Goal: Information Seeking & Learning: Learn about a topic

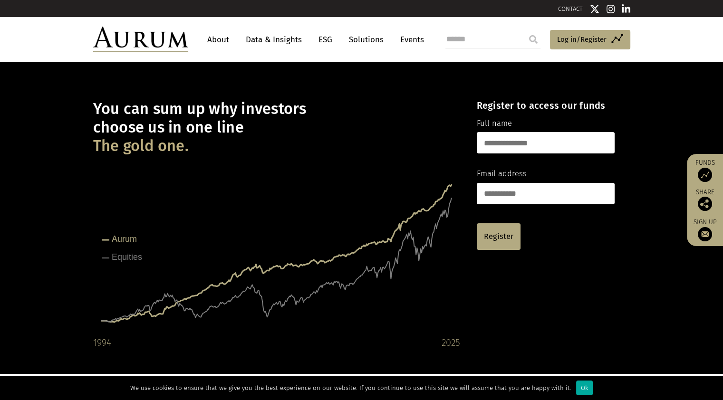
click at [218, 35] on link "About" at bounding box center [218, 40] width 31 height 18
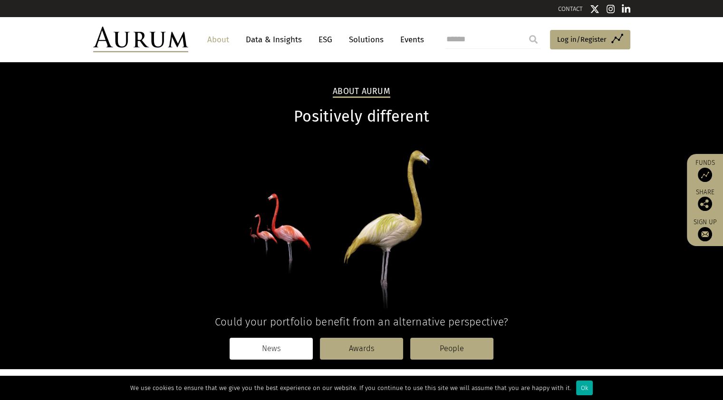
click at [256, 351] on link "News" at bounding box center [271, 349] width 83 height 22
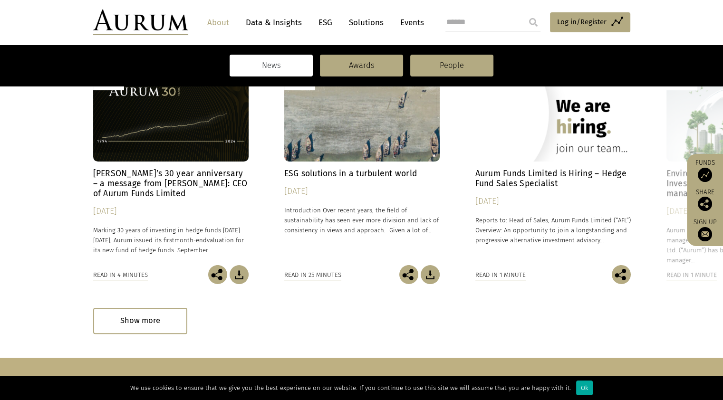
scroll to position [178, 0]
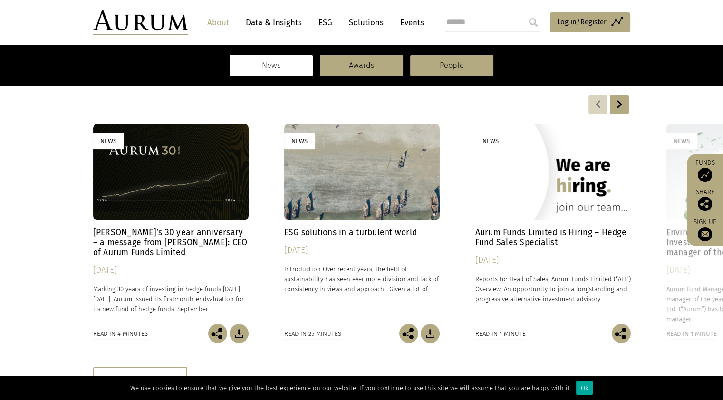
click at [478, 23] on input "search" at bounding box center [493, 22] width 95 height 19
type input "**********"
click at [524, 13] on input "submit" at bounding box center [533, 22] width 19 height 19
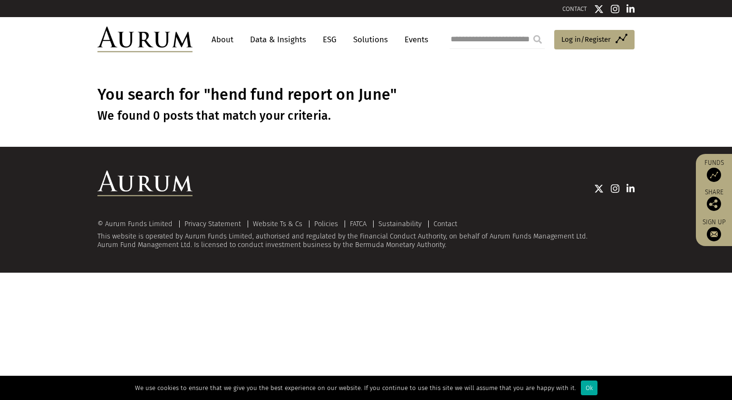
click at [412, 35] on link "Events" at bounding box center [414, 40] width 29 height 18
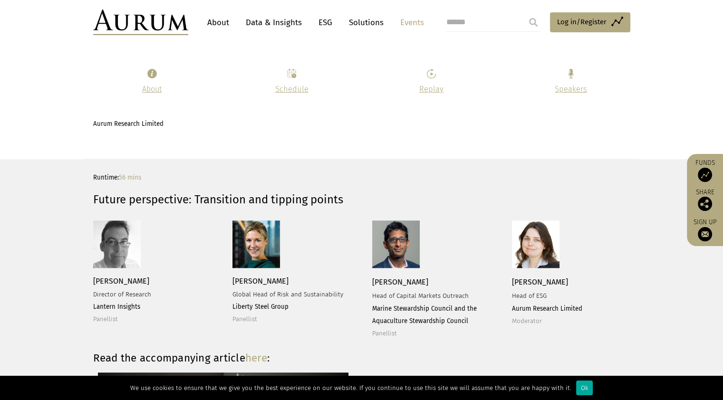
scroll to position [1189, 0]
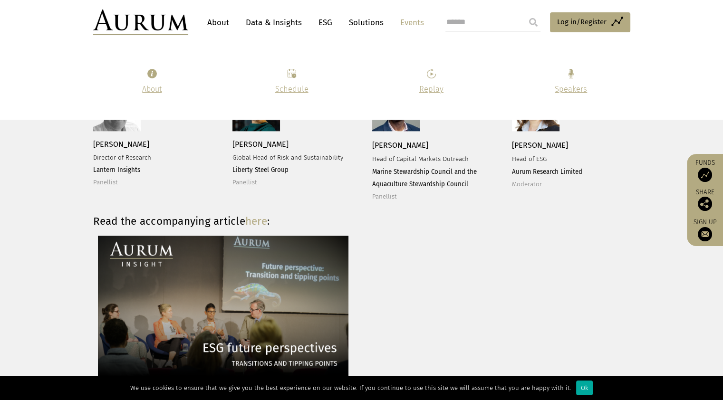
click at [213, 28] on link "About" at bounding box center [218, 23] width 31 height 18
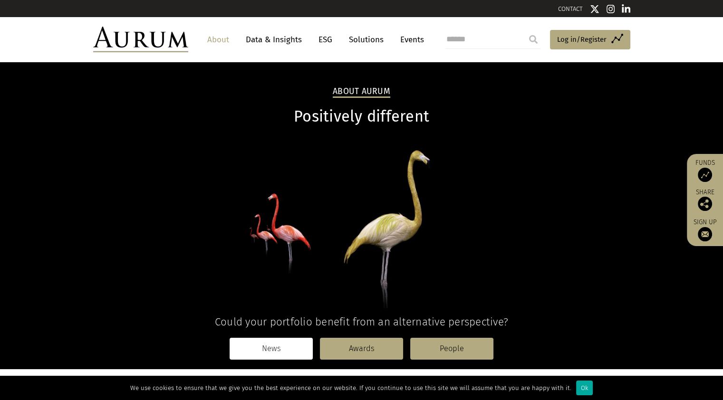
click at [285, 352] on link "News" at bounding box center [271, 349] width 83 height 22
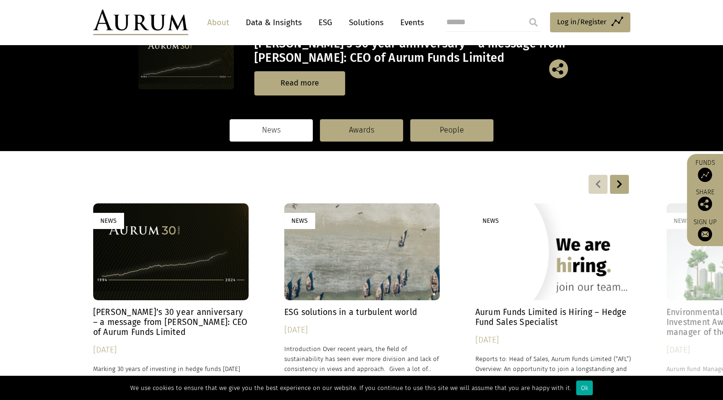
scroll to position [118, 0]
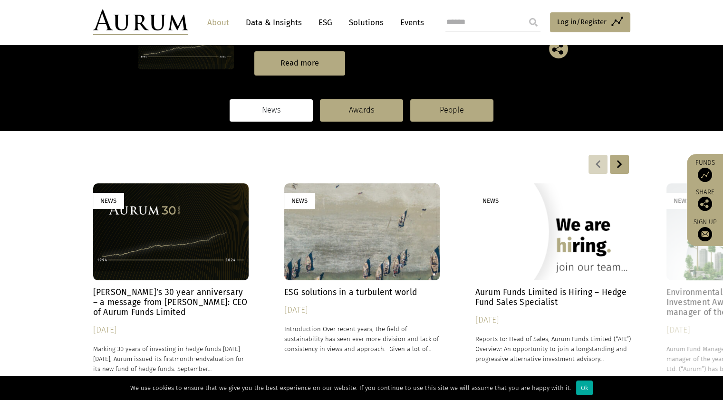
click at [625, 166] on div at bounding box center [619, 164] width 19 height 19
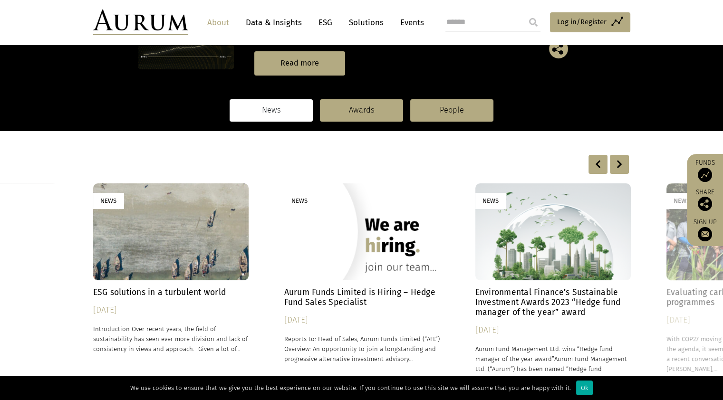
click at [625, 166] on div at bounding box center [619, 164] width 19 height 19
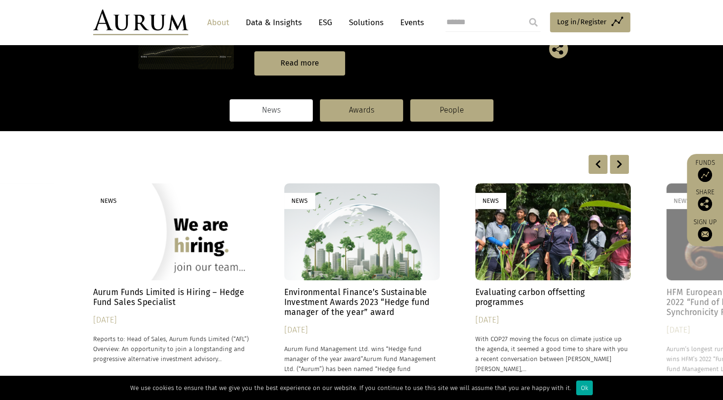
click at [625, 166] on div at bounding box center [619, 164] width 19 height 19
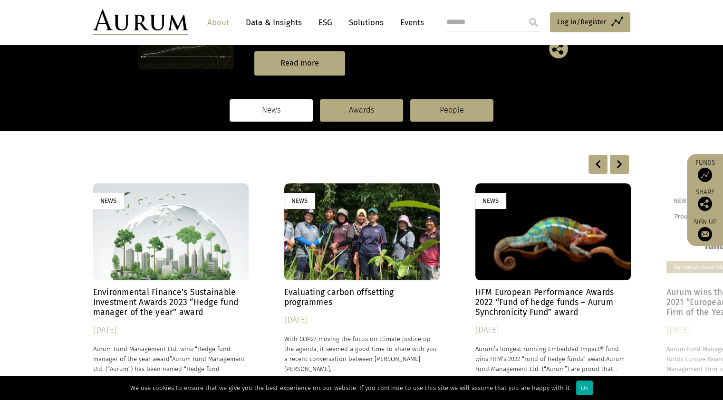
click at [625, 166] on div at bounding box center [619, 164] width 19 height 19
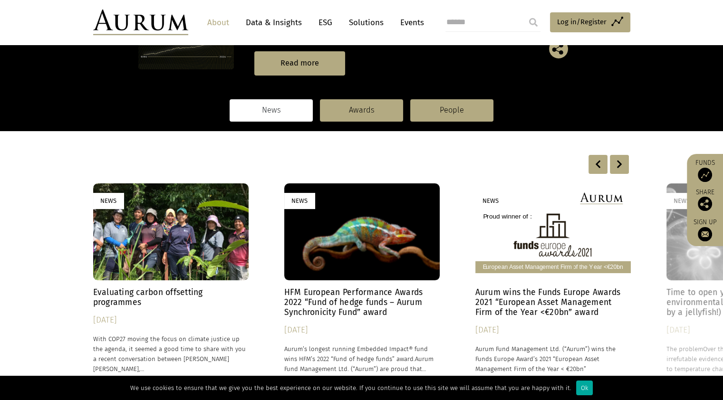
click at [625, 166] on div at bounding box center [619, 164] width 19 height 19
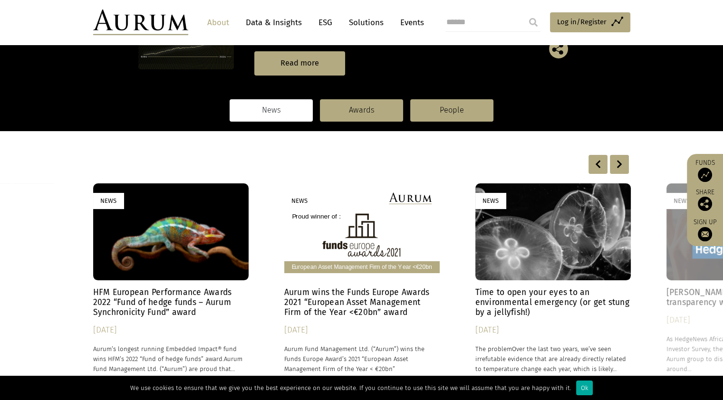
click at [597, 166] on div at bounding box center [598, 164] width 19 height 19
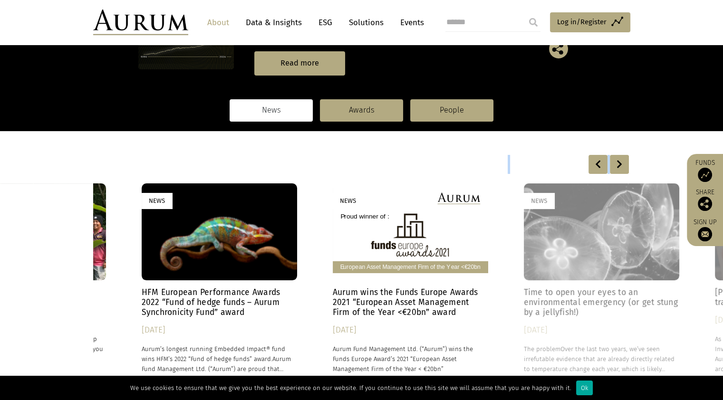
click at [597, 166] on div at bounding box center [598, 164] width 19 height 19
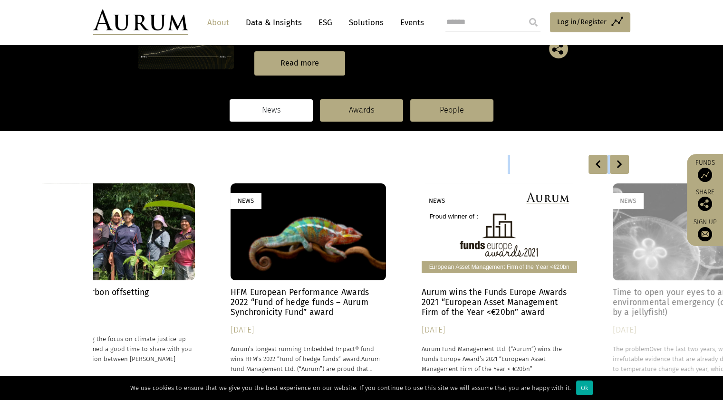
click at [597, 166] on div at bounding box center [598, 164] width 19 height 19
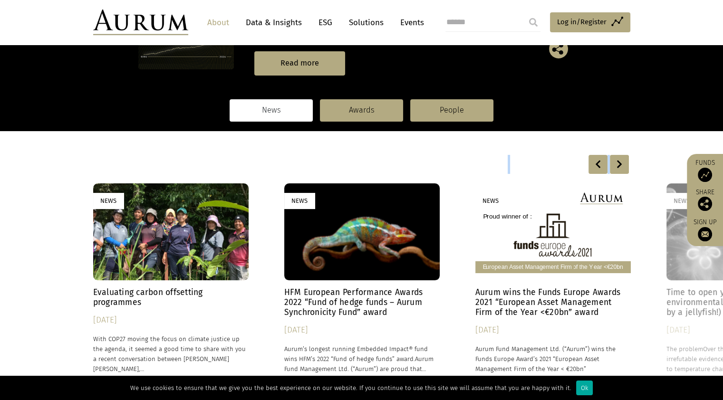
click at [597, 166] on div at bounding box center [598, 164] width 19 height 19
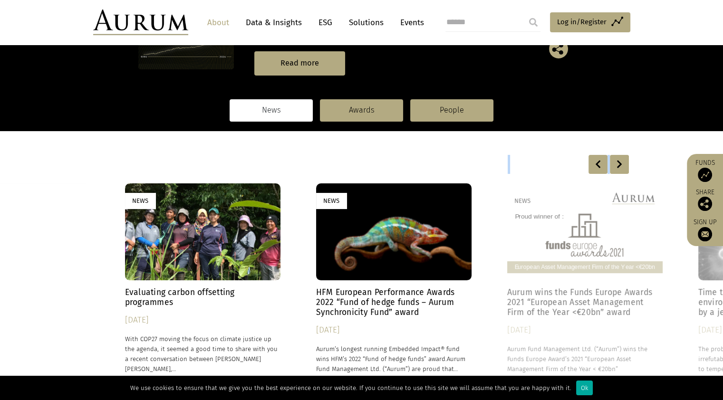
click at [597, 166] on div at bounding box center [598, 164] width 19 height 19
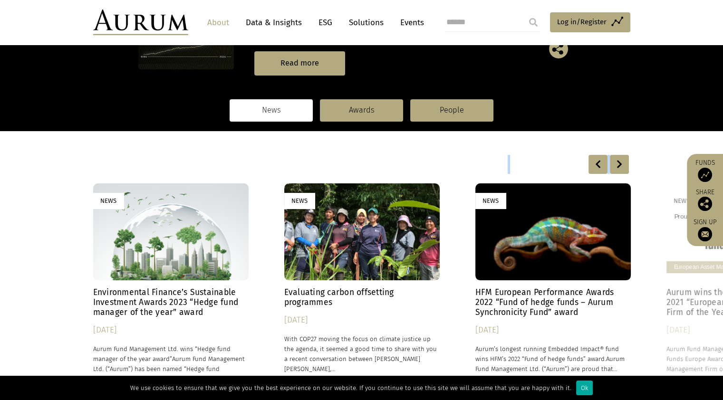
click at [597, 166] on div at bounding box center [598, 164] width 19 height 19
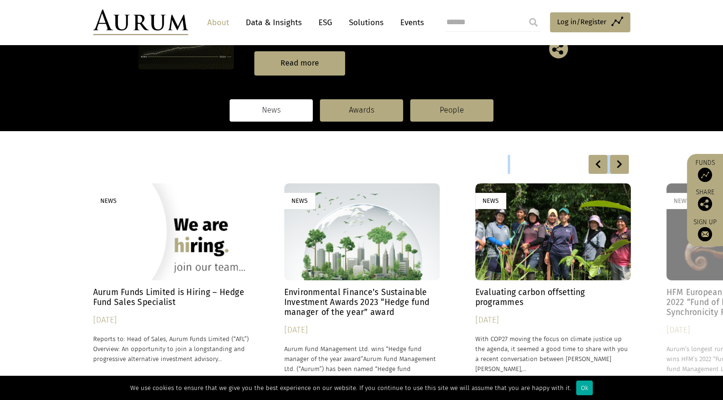
click at [597, 166] on div at bounding box center [598, 164] width 19 height 19
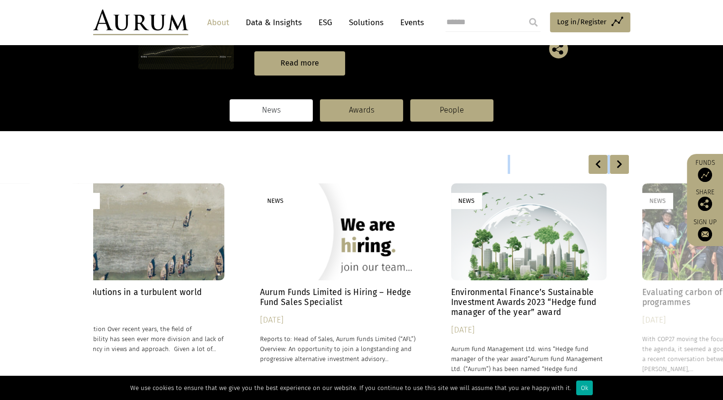
click at [597, 166] on div at bounding box center [598, 164] width 19 height 19
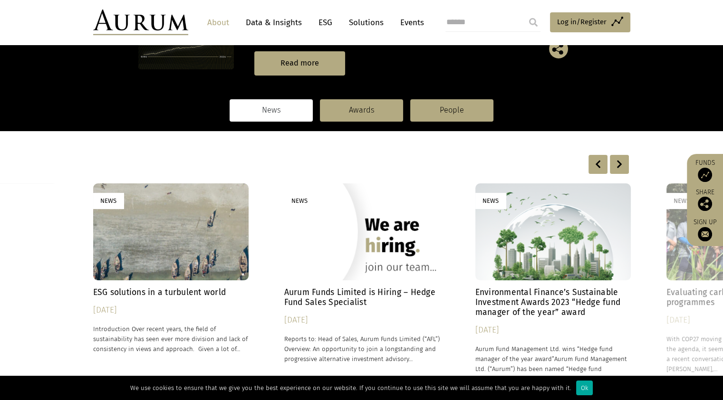
click at [597, 166] on div at bounding box center [598, 164] width 19 height 19
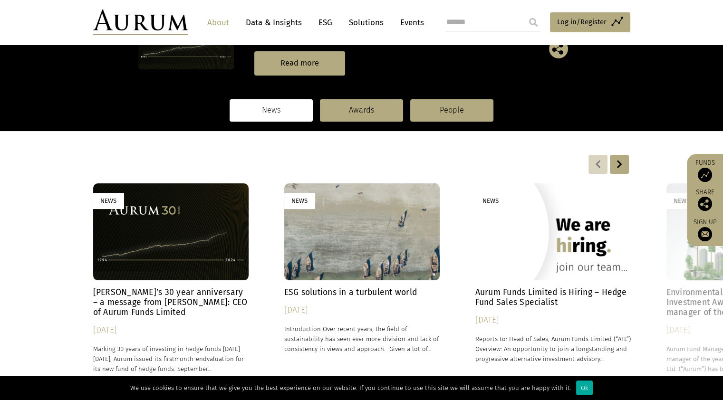
click at [597, 166] on div at bounding box center [598, 164] width 19 height 19
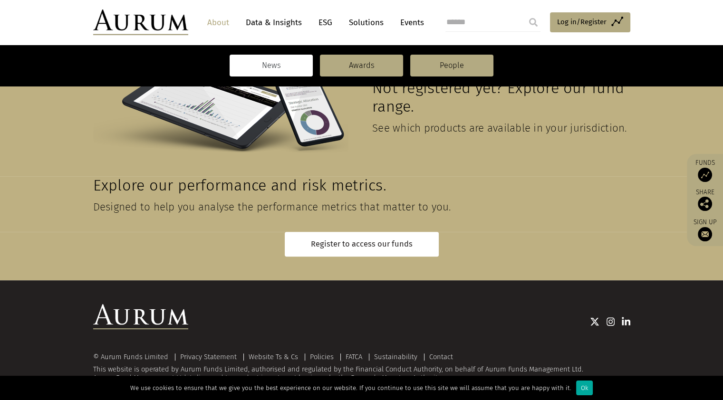
scroll to position [564, 0]
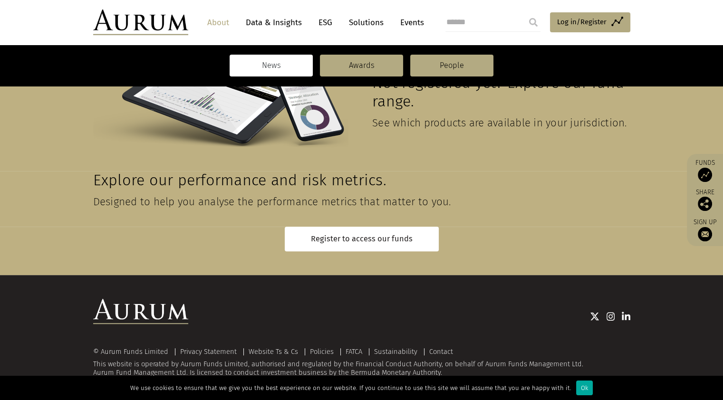
click at [282, 21] on link "Data & Insights" at bounding box center [274, 23] width 66 height 18
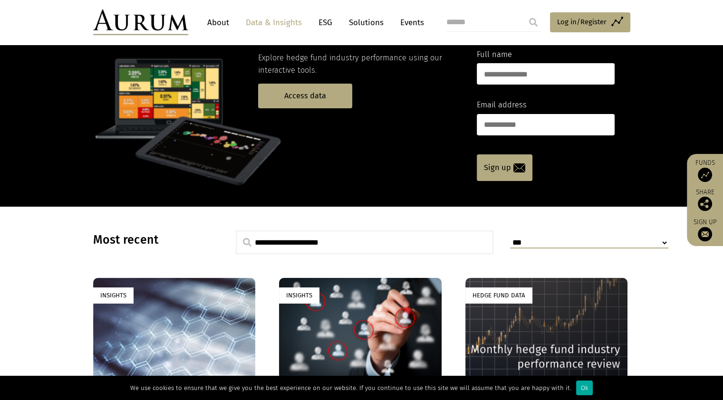
scroll to position [178, 0]
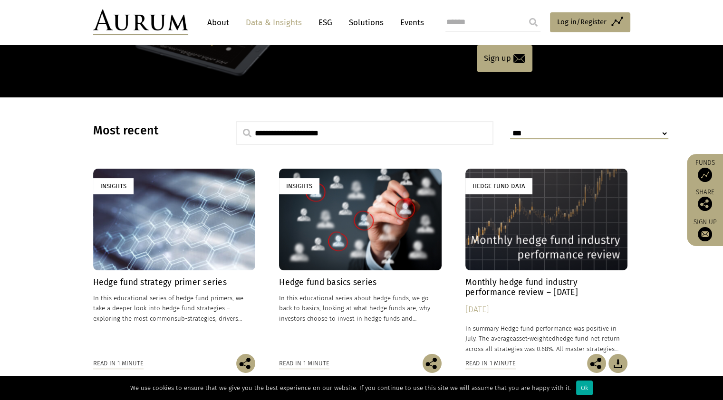
click at [369, 136] on input "text" at bounding box center [365, 133] width 258 height 24
type input "**********"
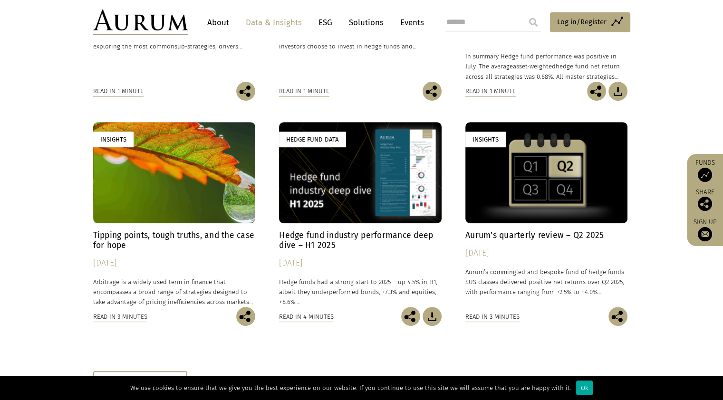
scroll to position [535, 0]
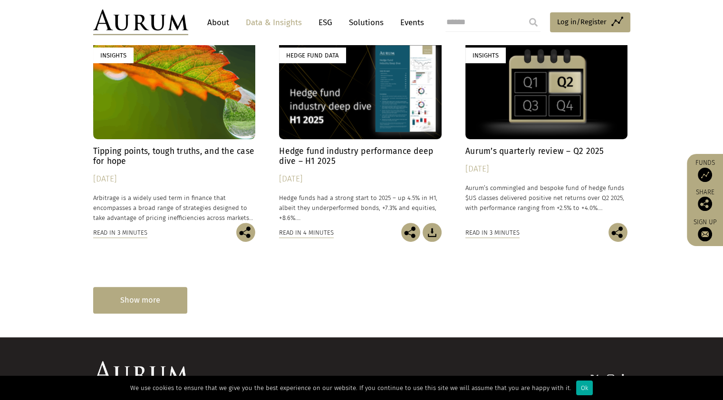
click at [141, 301] on div "Show more" at bounding box center [140, 300] width 94 height 26
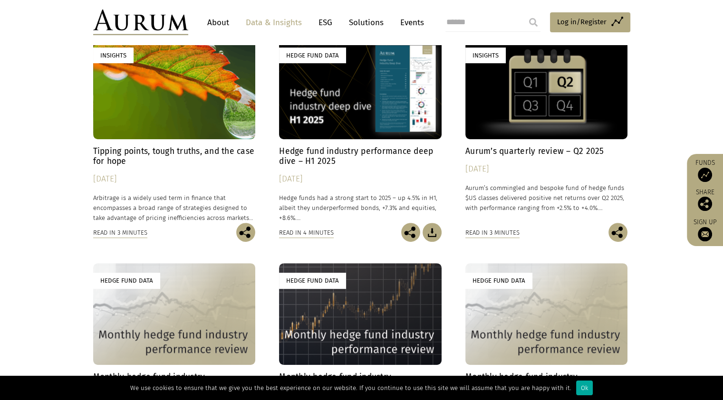
scroll to position [594, 0]
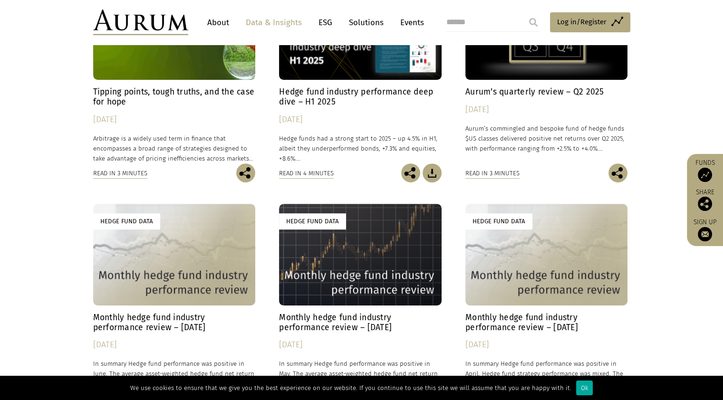
click at [142, 316] on h4 "Monthly hedge fund industry performance review – [DATE]" at bounding box center [174, 323] width 163 height 20
click at [165, 262] on div "Hedge Fund Data" at bounding box center [174, 254] width 163 height 101
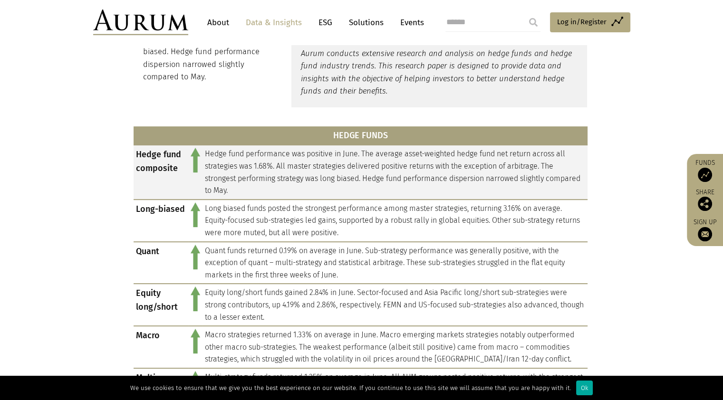
scroll to position [237, 0]
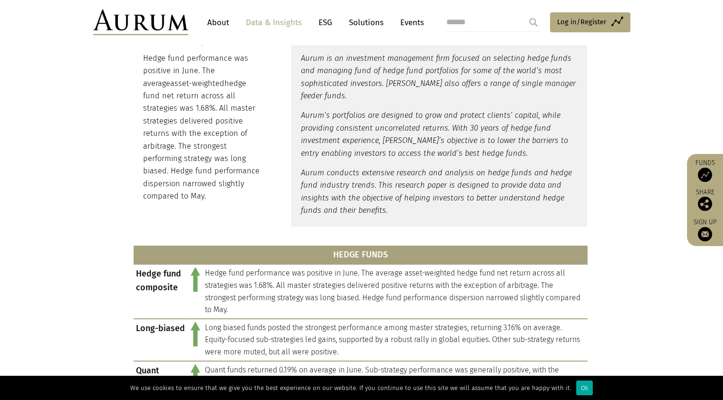
drag, startPoint x: 196, startPoint y: 202, endPoint x: 143, endPoint y: 54, distance: 157.0
click at [143, 54] on p "Hedge fund performance was positive in June. The average asset-weighted hedge f…" at bounding box center [202, 127] width 118 height 151
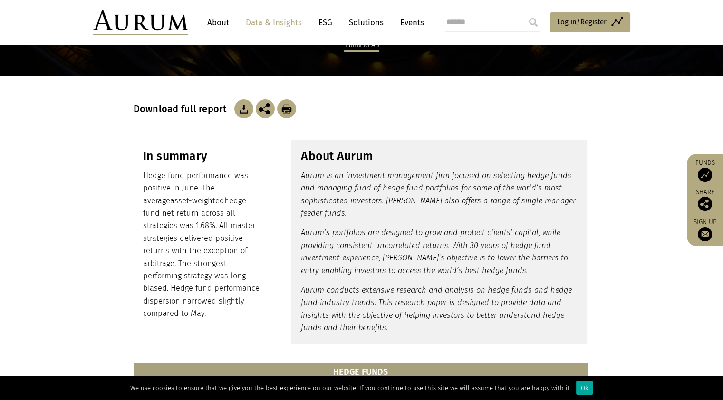
scroll to position [118, 0]
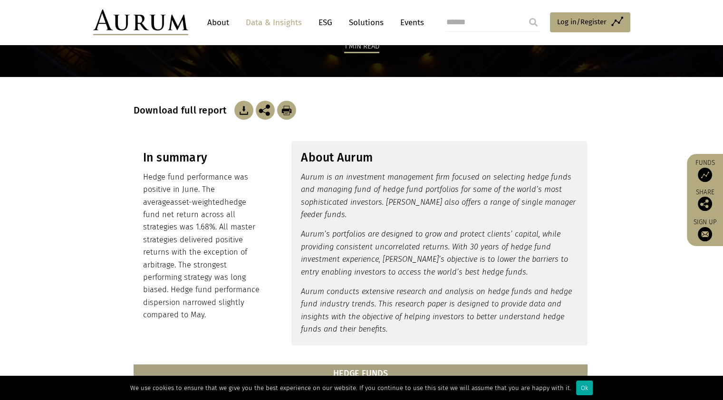
copy p "Hedge fund performance was positive in June. The average asset-weighted hedge f…"
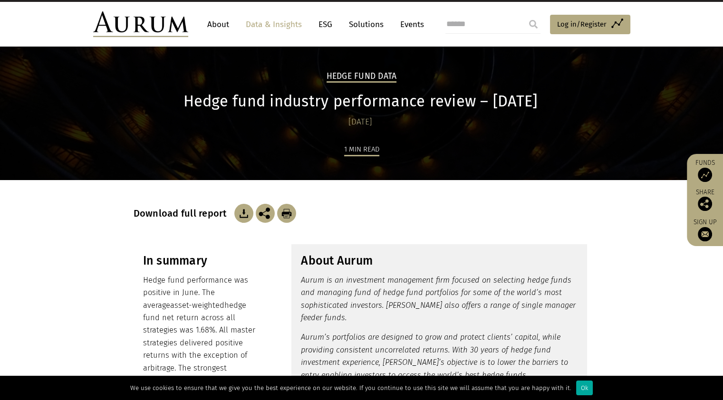
scroll to position [0, 0]
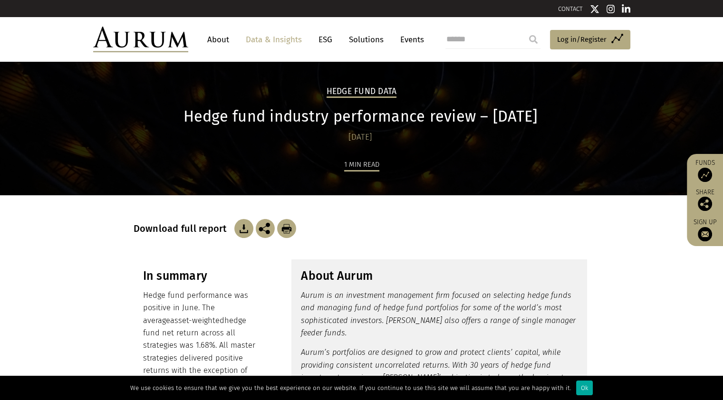
click at [172, 117] on h1 "Hedge fund industry performance review – [DATE]" at bounding box center [361, 116] width 454 height 19
drag, startPoint x: 176, startPoint y: 117, endPoint x: 549, endPoint y: 120, distance: 373.4
click at [549, 120] on h1 "Hedge fund industry performance review – [DATE]" at bounding box center [361, 116] width 454 height 19
copy h1 "Hedge fund industry performance review – [DATE]"
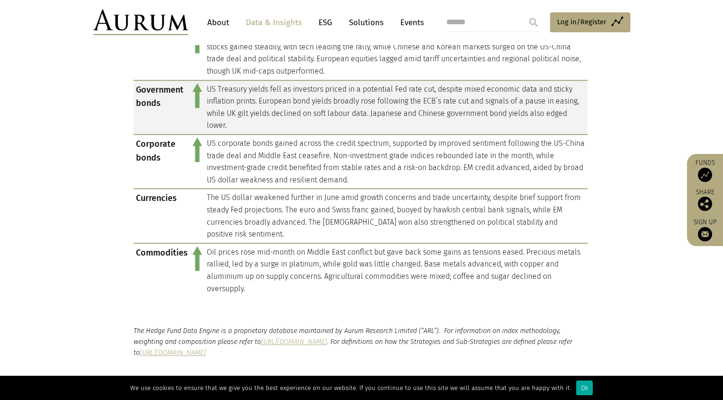
scroll to position [951, 0]
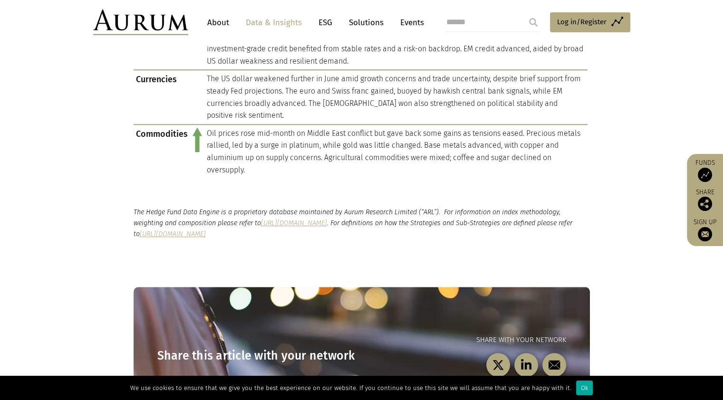
click at [323, 221] on link "[URL][DOMAIN_NAME]" at bounding box center [294, 223] width 66 height 8
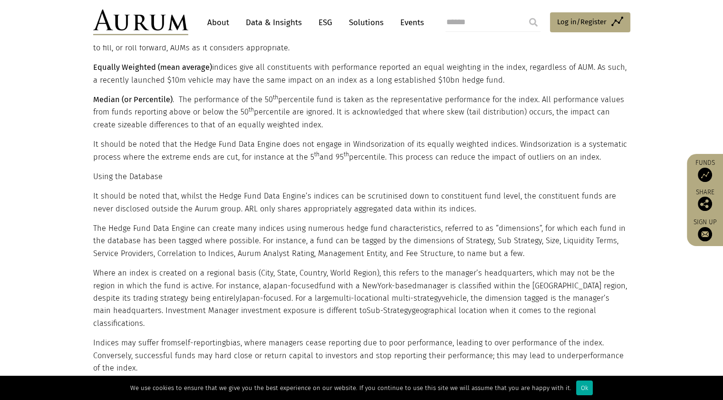
scroll to position [1835, 0]
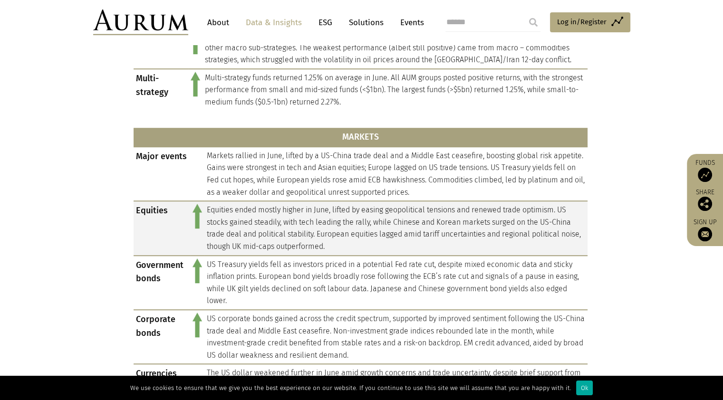
scroll to position [537, 0]
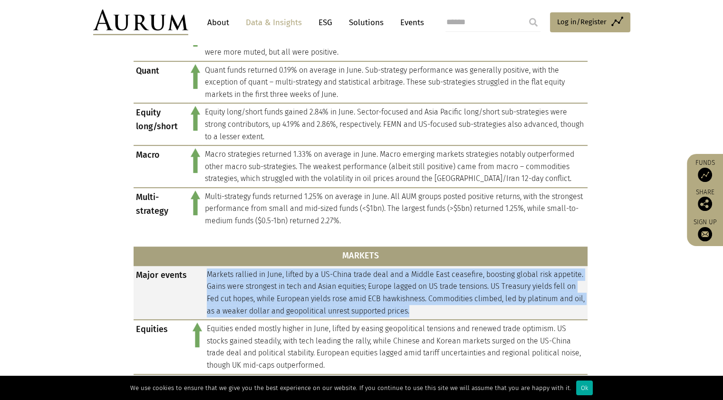
drag, startPoint x: 470, startPoint y: 308, endPoint x: 209, endPoint y: 269, distance: 264.5
click at [209, 269] on td "Markets rallied in June, lifted by a US-China trade deal and a Middle East ceas…" at bounding box center [396, 293] width 383 height 54
copy td "Markets rallied in June, lifted by a US-China trade deal and a Middle East ceas…"
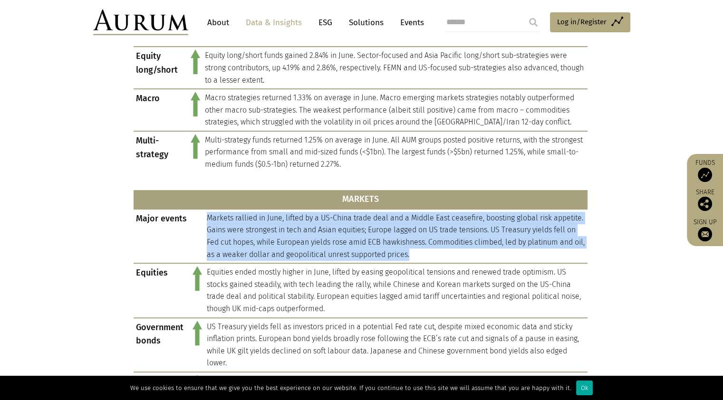
scroll to position [775, 0]
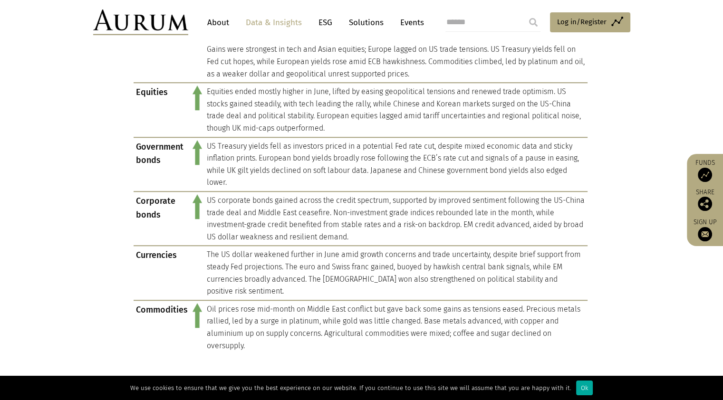
click at [68, 212] on section "HEDGE FUNDS Hedge fund composite Hedge fund performance was positive in June. T…" at bounding box center [361, 30] width 723 height 658
